Goal: Use online tool/utility: Utilize a website feature to perform a specific function

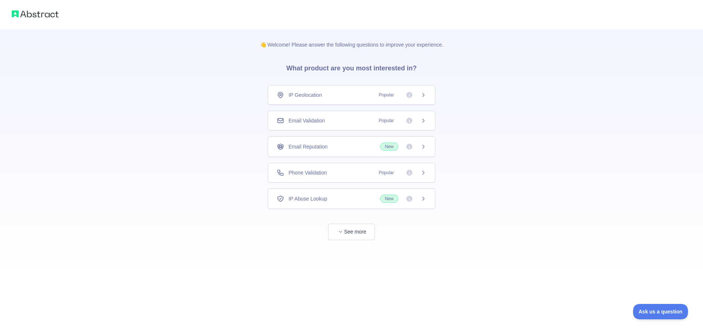
click at [432, 256] on div "👋 Welcome! Please answer the following questions to improve your experience. Wh…" at bounding box center [351, 149] width 207 height 240
click at [314, 123] on span "Email Validation" at bounding box center [307, 120] width 36 height 7
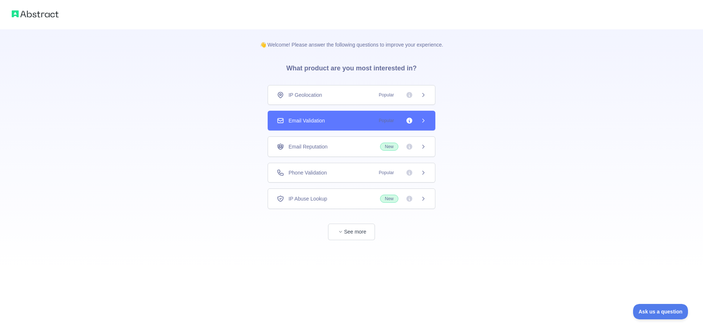
click at [369, 125] on div "Email Validation Popular" at bounding box center [352, 121] width 168 height 20
click at [429, 121] on div "Email Validation Popular" at bounding box center [352, 121] width 168 height 20
click at [425, 120] on icon at bounding box center [424, 121] width 6 height 6
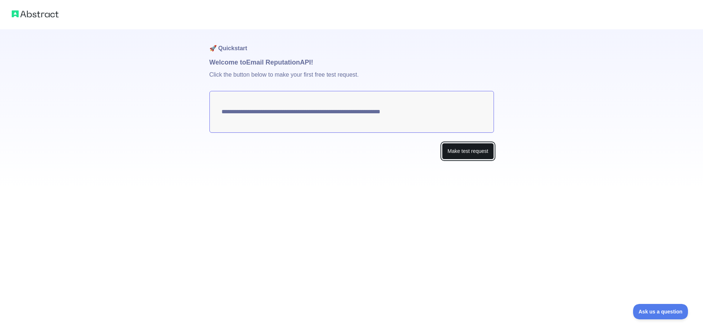
click at [489, 152] on button "Make test request" at bounding box center [468, 151] width 52 height 16
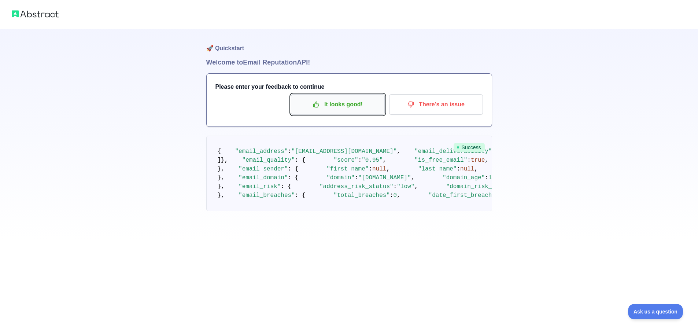
click at [327, 107] on p "It looks good!" at bounding box center [337, 104] width 83 height 12
click at [332, 104] on p "It looks good!" at bounding box center [337, 104] width 83 height 12
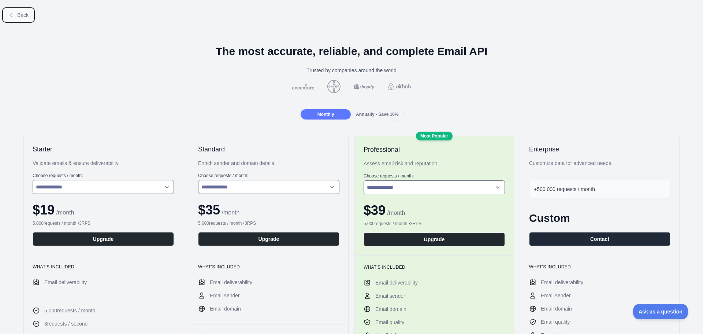
click at [13, 19] on button "Back" at bounding box center [19, 15] width 30 height 12
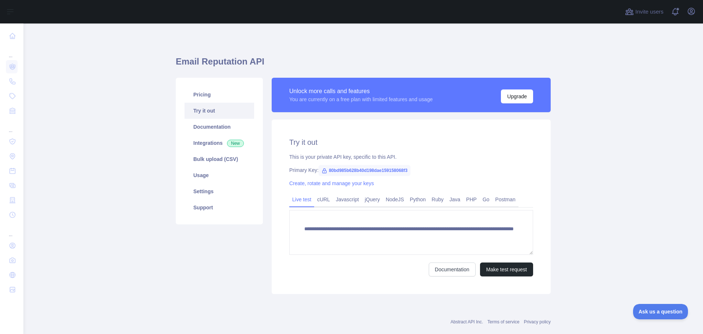
click at [367, 171] on span "80bd985b628b40d198dae159158068f3" at bounding box center [365, 170] width 92 height 11
copy span "80bd985b628b40d198dae159158068f3"
